Goal: Use online tool/utility

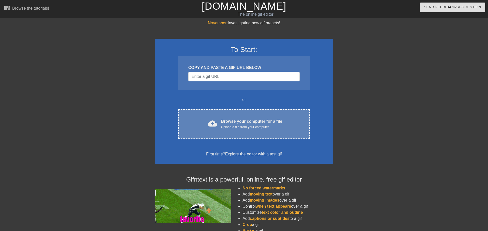
click at [265, 122] on div "Browse your computer for a file Upload a file from your computer" at bounding box center [251, 124] width 61 height 11
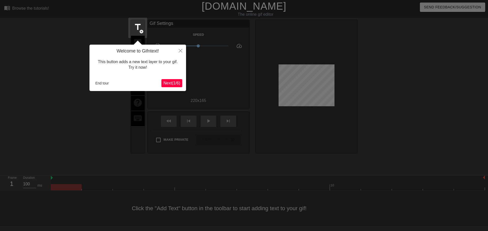
click at [169, 81] on span "Next ( 1 / 6 )" at bounding box center [171, 83] width 17 height 4
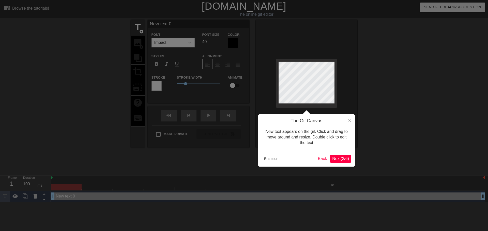
click at [346, 160] on span "Next ( 2 / 6 )" at bounding box center [340, 159] width 17 height 4
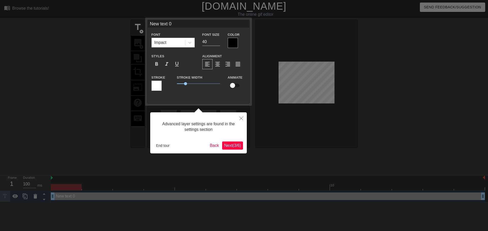
click at [226, 145] on span "Next ( 3 / 6 )" at bounding box center [232, 146] width 17 height 4
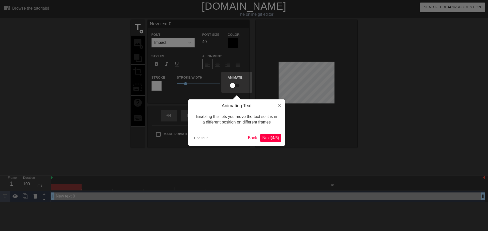
click at [272, 140] on span "Next ( 4 / 6 )" at bounding box center [270, 138] width 17 height 4
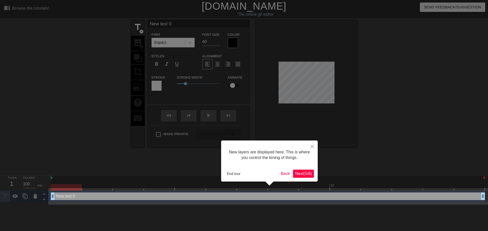
click at [305, 170] on button "Next ( 5 / 6 )" at bounding box center [303, 174] width 21 height 8
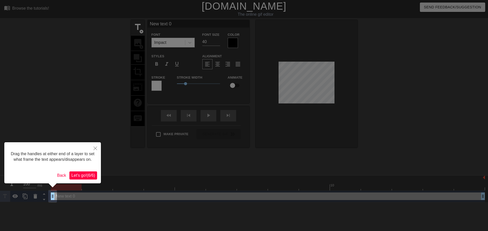
click at [90, 175] on span "Let's go! ( 6 / 6 )" at bounding box center [83, 176] width 24 height 4
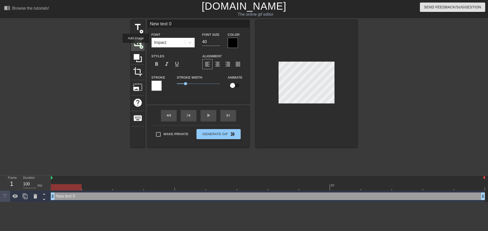
click at [135, 46] on span "image" at bounding box center [138, 43] width 10 height 10
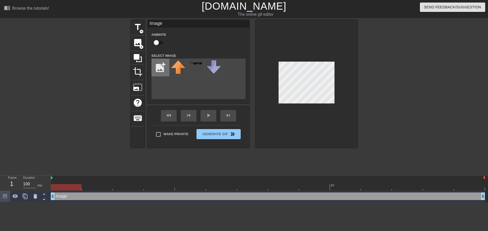
click at [157, 66] on input "file" at bounding box center [160, 67] width 17 height 17
click at [155, 70] on input "file" at bounding box center [160, 67] width 17 height 17
type input "C:\fakepath\tumblr_6d96921c33579335ae2dcde487e43c4b_cf8f1641_100.png"
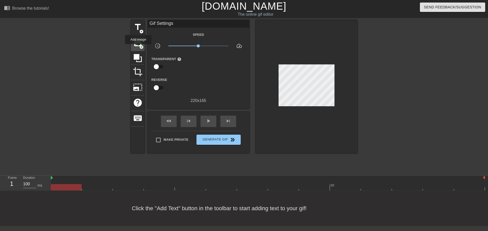
click at [138, 48] on div "image add_circle" at bounding box center [138, 43] width 14 height 15
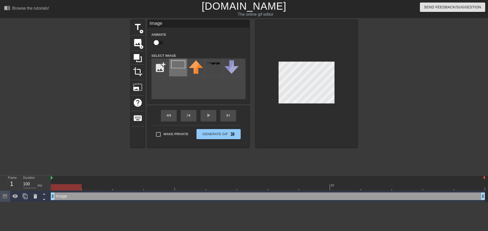
click at [177, 72] on div at bounding box center [178, 68] width 18 height 18
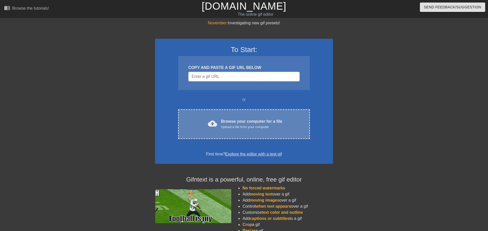
click at [220, 135] on div "cloud_upload Browse your computer for a file Upload a file from your computer C…" at bounding box center [244, 125] width 132 height 30
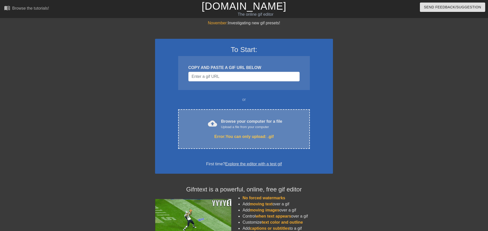
click at [230, 125] on div "Upload a file from your computer" at bounding box center [251, 127] width 61 height 5
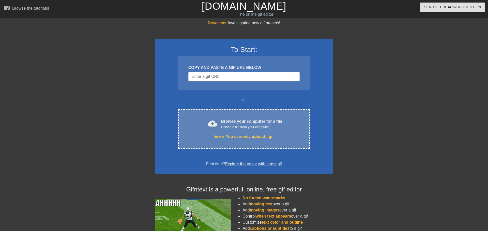
click at [236, 123] on div "Browse your computer for a file Upload a file from your computer" at bounding box center [251, 124] width 61 height 11
